Goal: Transaction & Acquisition: Obtain resource

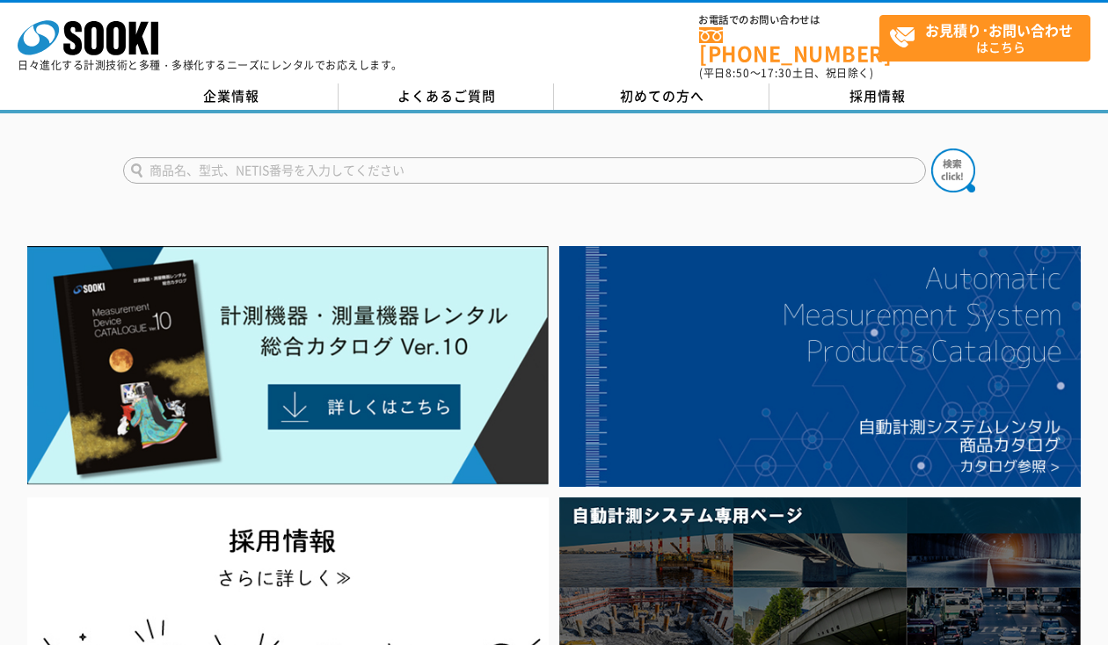
click at [414, 157] on input "text" at bounding box center [524, 170] width 803 height 26
type input "デジタルフォースゲージ"
click at [929, 155] on form "デジタルフォースゲージ" at bounding box center [554, 173] width 862 height 49
click at [945, 159] on img at bounding box center [953, 171] width 44 height 44
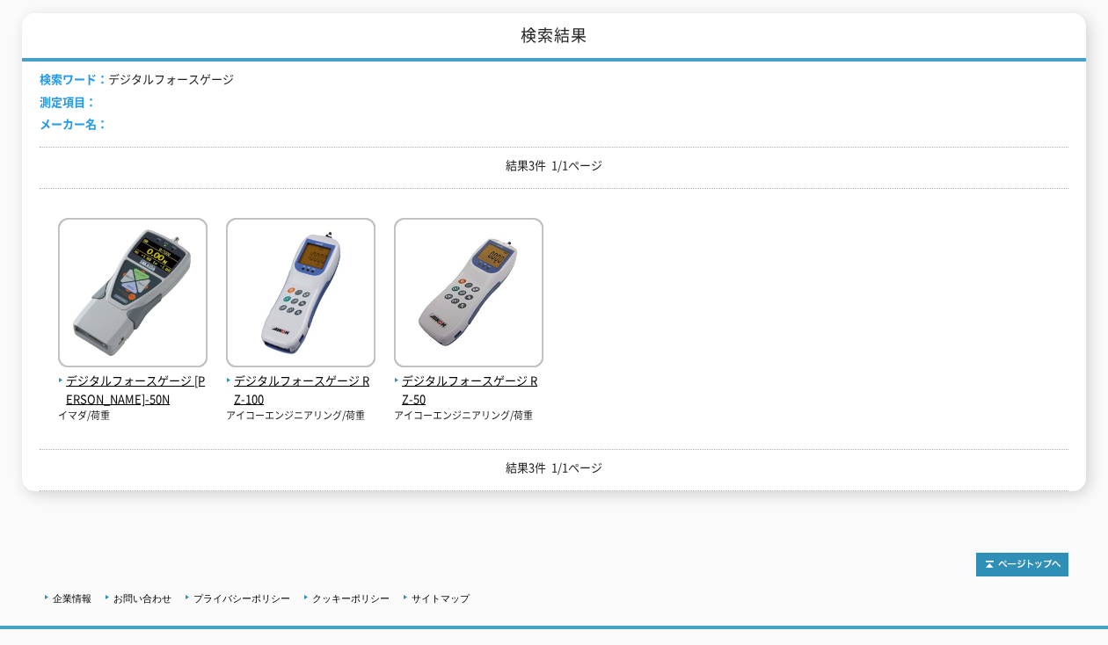
scroll to position [358, 0]
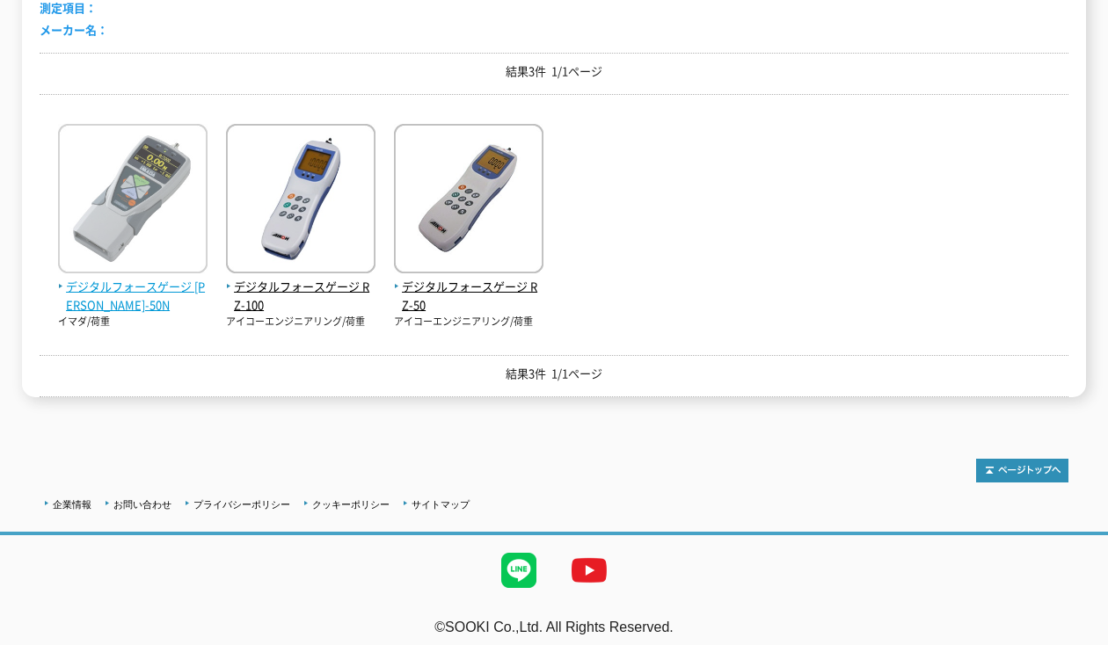
click at [120, 217] on img at bounding box center [132, 201] width 149 height 154
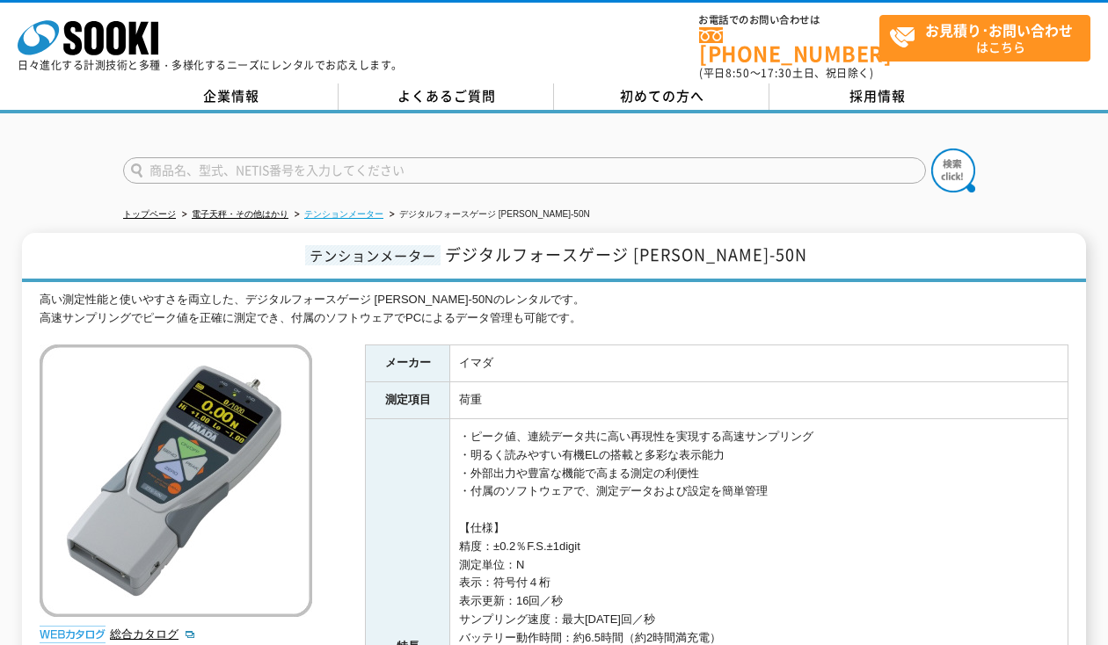
click at [359, 209] on link "テンションメーター" at bounding box center [343, 214] width 79 height 10
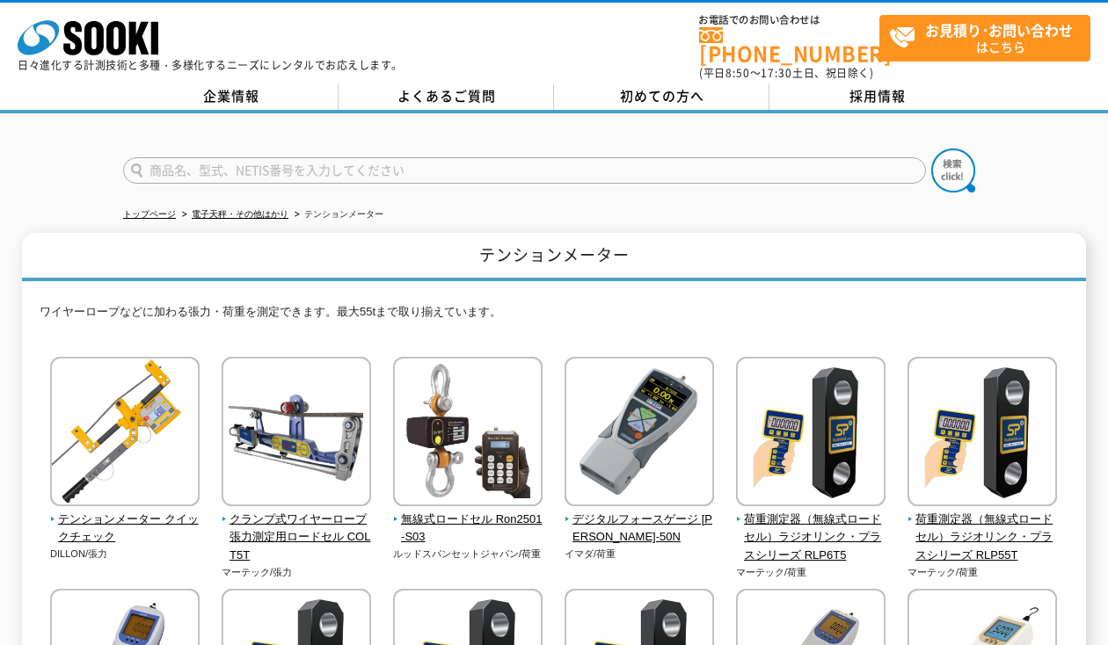
click at [304, 164] on input "text" at bounding box center [524, 170] width 803 height 26
type input "デジタルフォースゲージ"
click at [931, 149] on button at bounding box center [953, 171] width 44 height 44
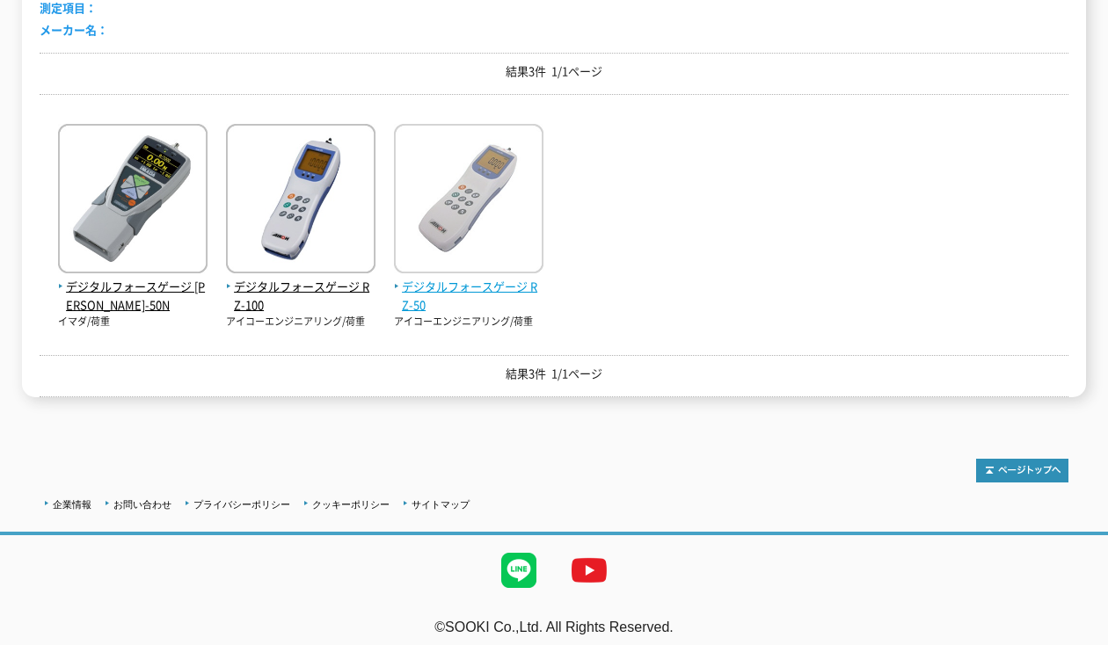
scroll to position [270, 0]
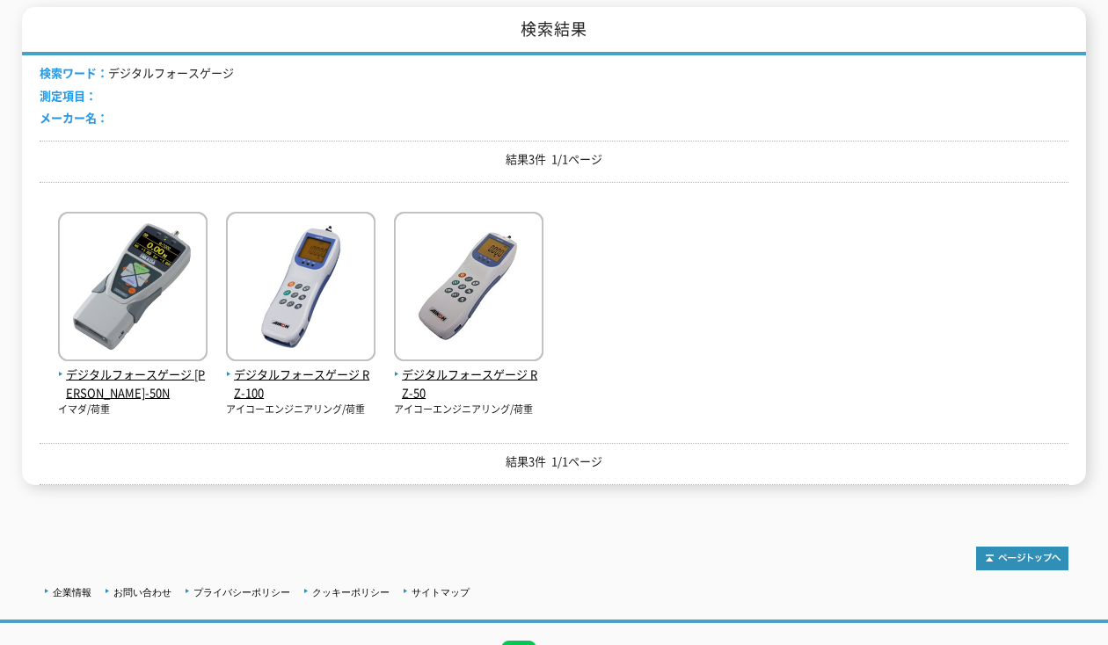
click at [365, 453] on p "結果3件 1/1ページ" at bounding box center [554, 462] width 1029 height 18
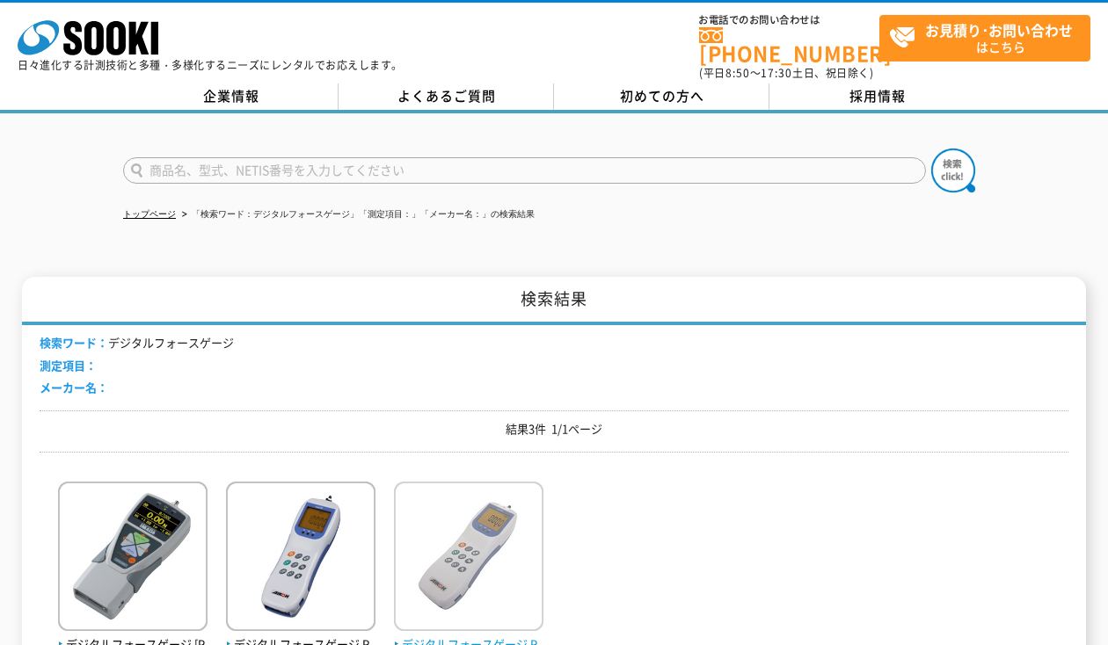
scroll to position [358, 0]
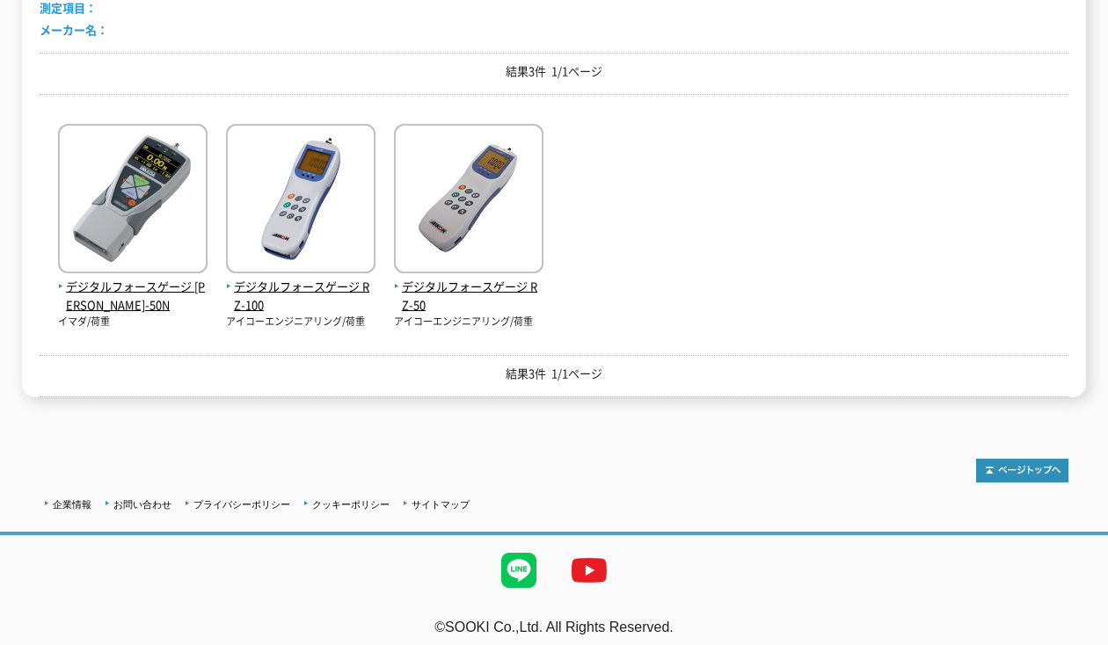
click at [259, 76] on div "結果3件 1/1ページ" at bounding box center [554, 74] width 1029 height 42
